Goal: Obtain resource: Obtain resource

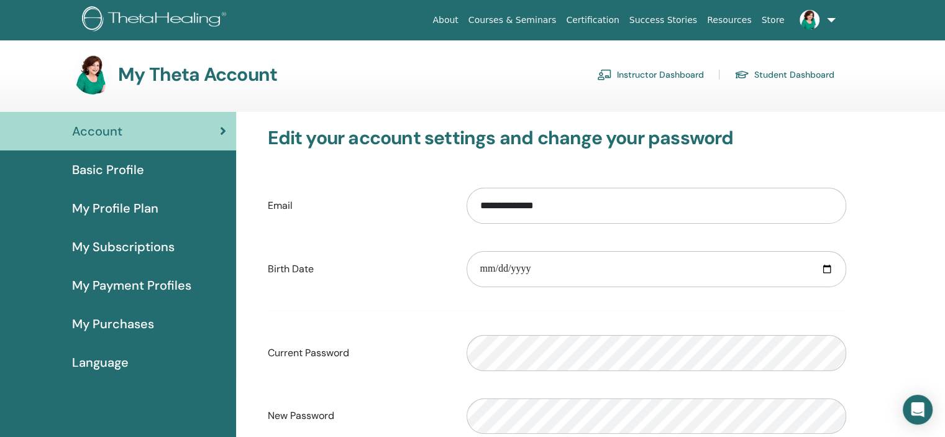
click at [647, 75] on link "Instructor Dashboard" at bounding box center [650, 75] width 107 height 20
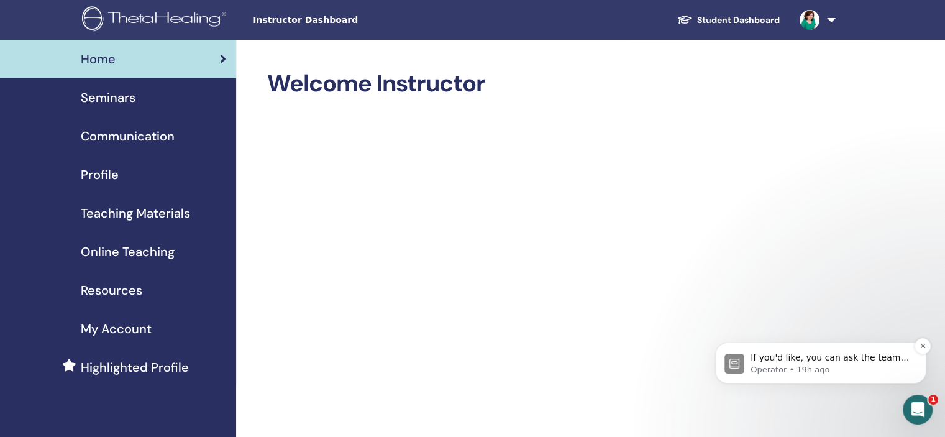
click at [818, 362] on p "If you'd like, you can ask the team for help here." at bounding box center [830, 358] width 160 height 12
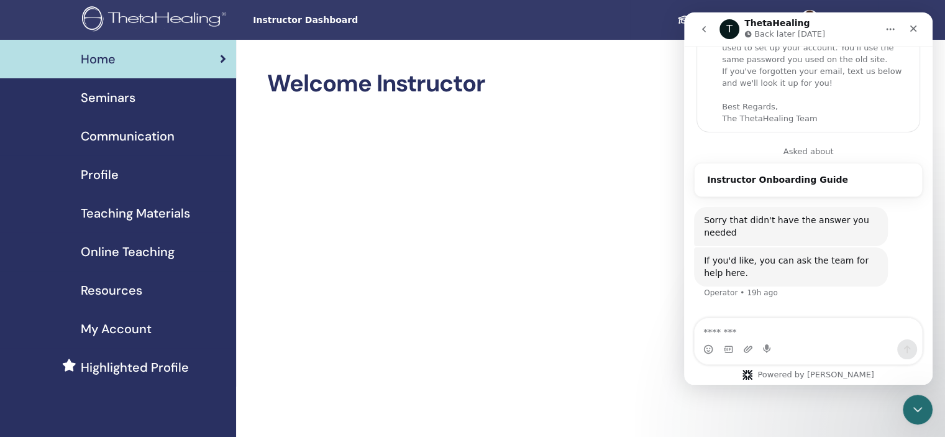
scroll to position [135, 0]
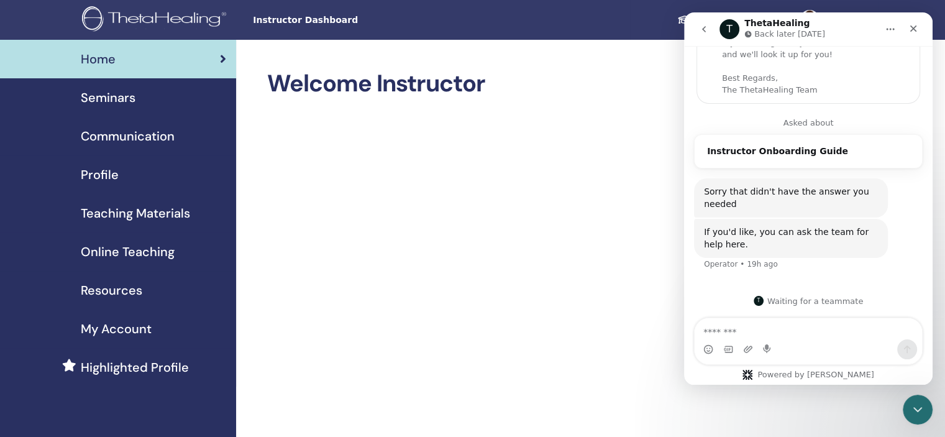
click at [124, 285] on span "Resources" at bounding box center [111, 290] width 61 height 19
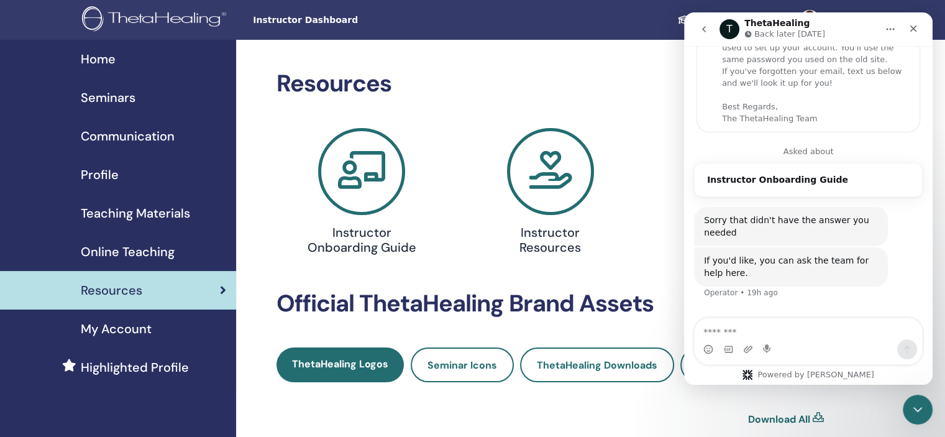
scroll to position [135, 0]
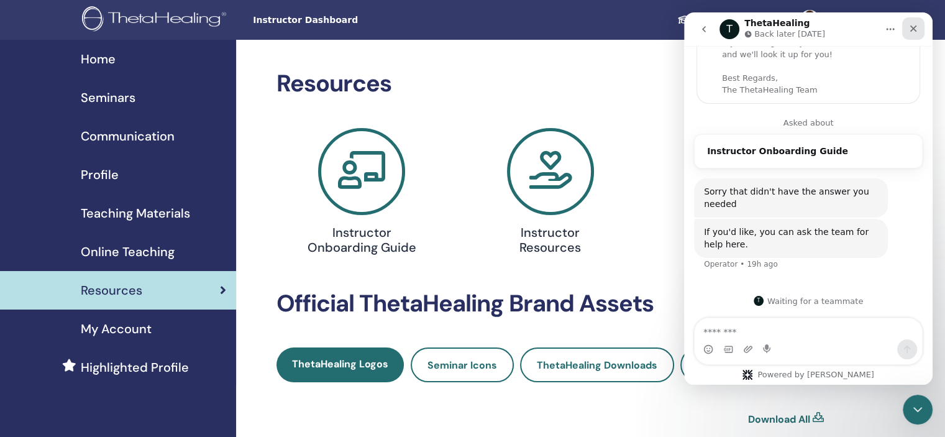
click at [920, 32] on div "Close" at bounding box center [913, 28] width 22 height 22
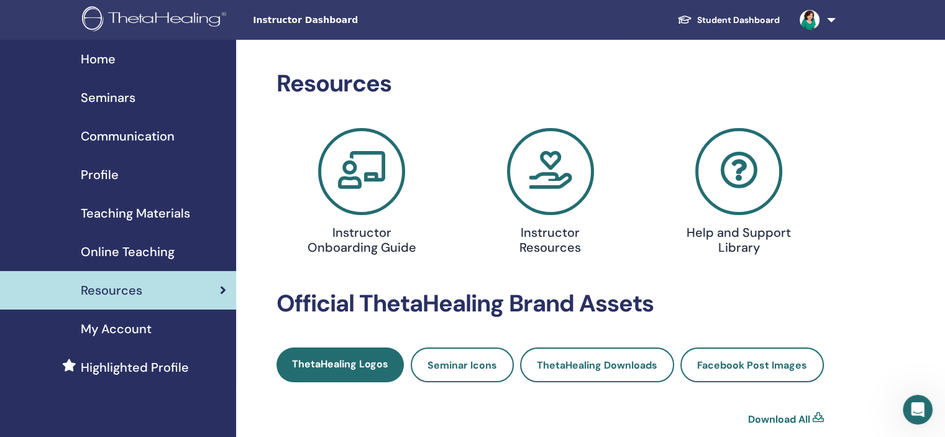
scroll to position [135, 0]
click at [462, 359] on span "Seminar Icons" at bounding box center [462, 364] width 70 height 13
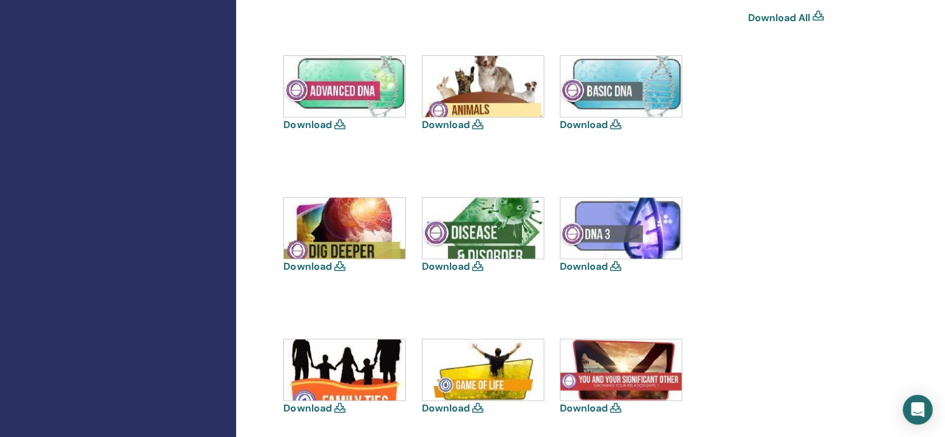
scroll to position [234, 0]
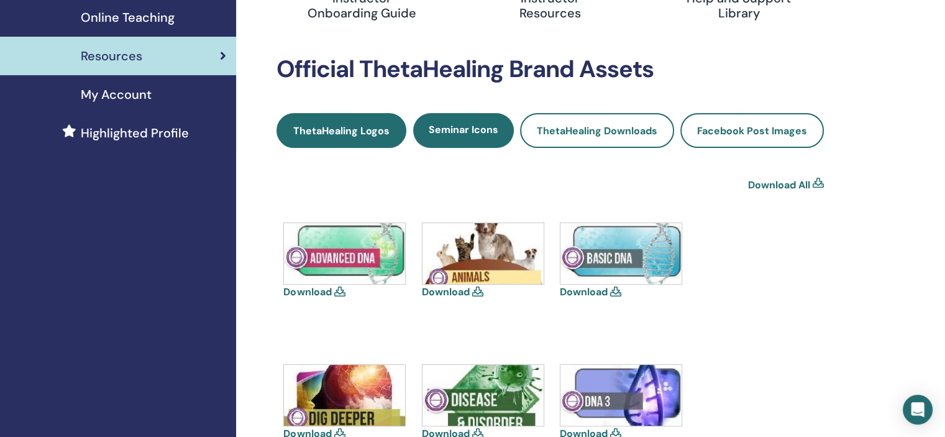
click at [334, 129] on span "ThetaHealing Logos" at bounding box center [341, 130] width 96 height 13
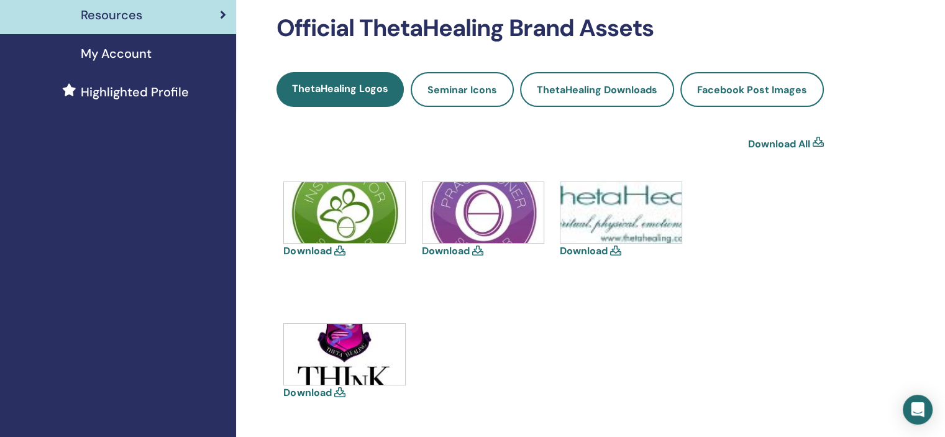
scroll to position [50, 0]
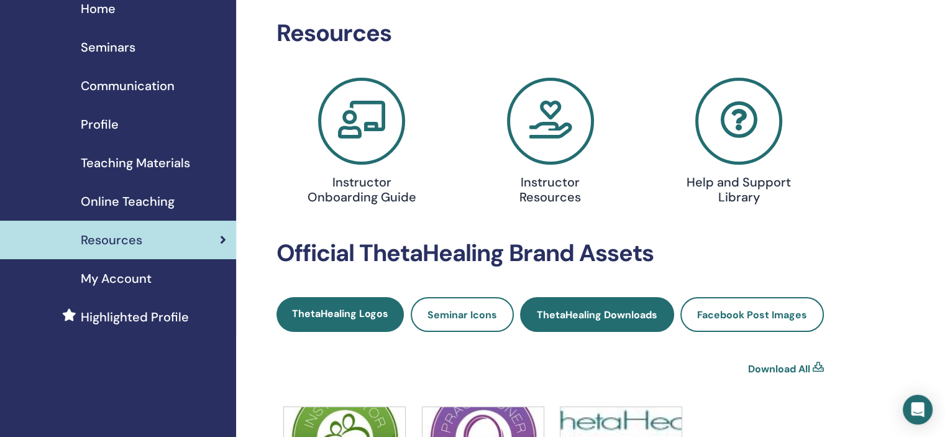
click at [621, 317] on span "ThetaHealing Downloads" at bounding box center [597, 314] width 121 height 13
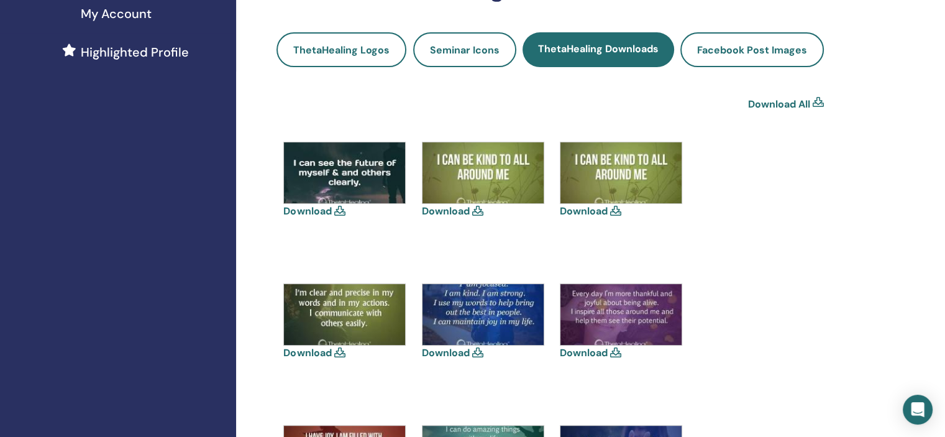
scroll to position [286, 0]
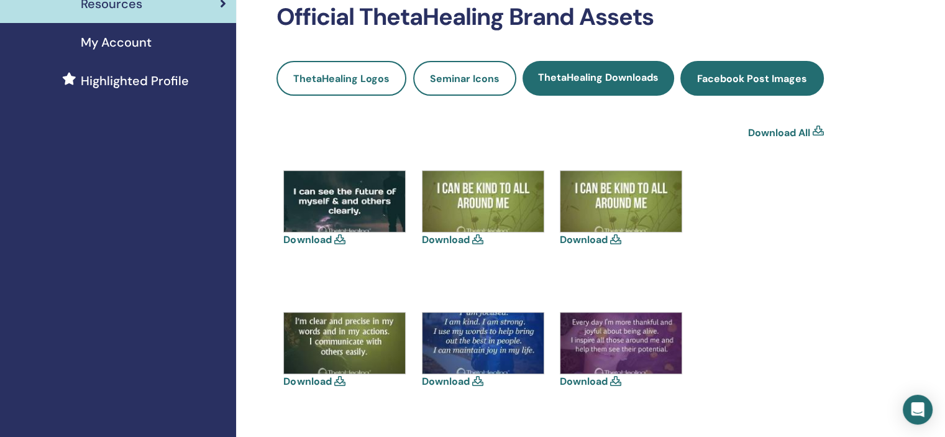
click at [739, 81] on span "Facebook Post Images" at bounding box center [752, 78] width 110 height 13
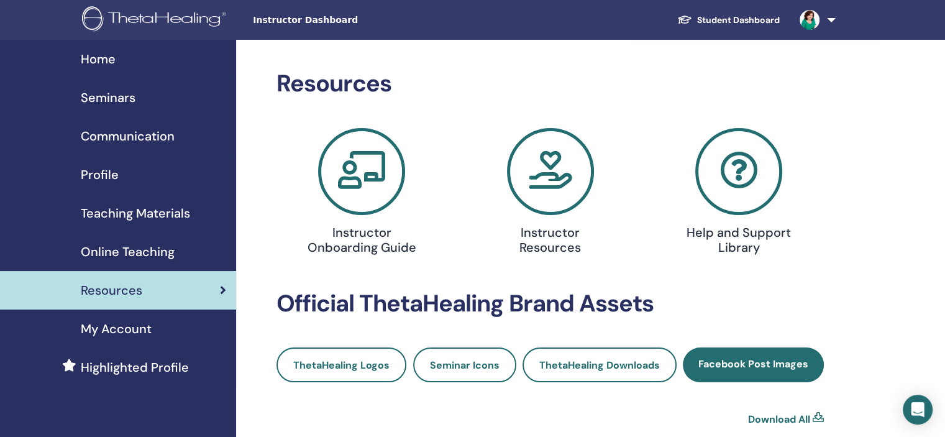
click at [189, 26] on img at bounding box center [156, 20] width 148 height 28
